Goal: Communication & Community: Answer question/provide support

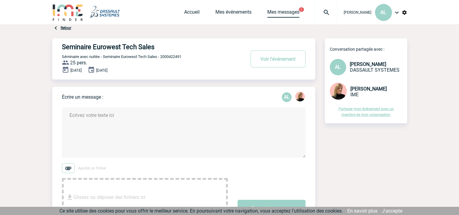
click at [267, 9] on link "Mes messages" at bounding box center [283, 13] width 32 height 8
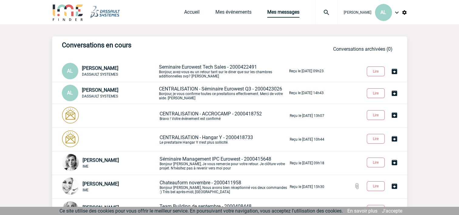
click at [268, 13] on link "Mes messages" at bounding box center [283, 13] width 32 height 8
